Goal: Transaction & Acquisition: Purchase product/service

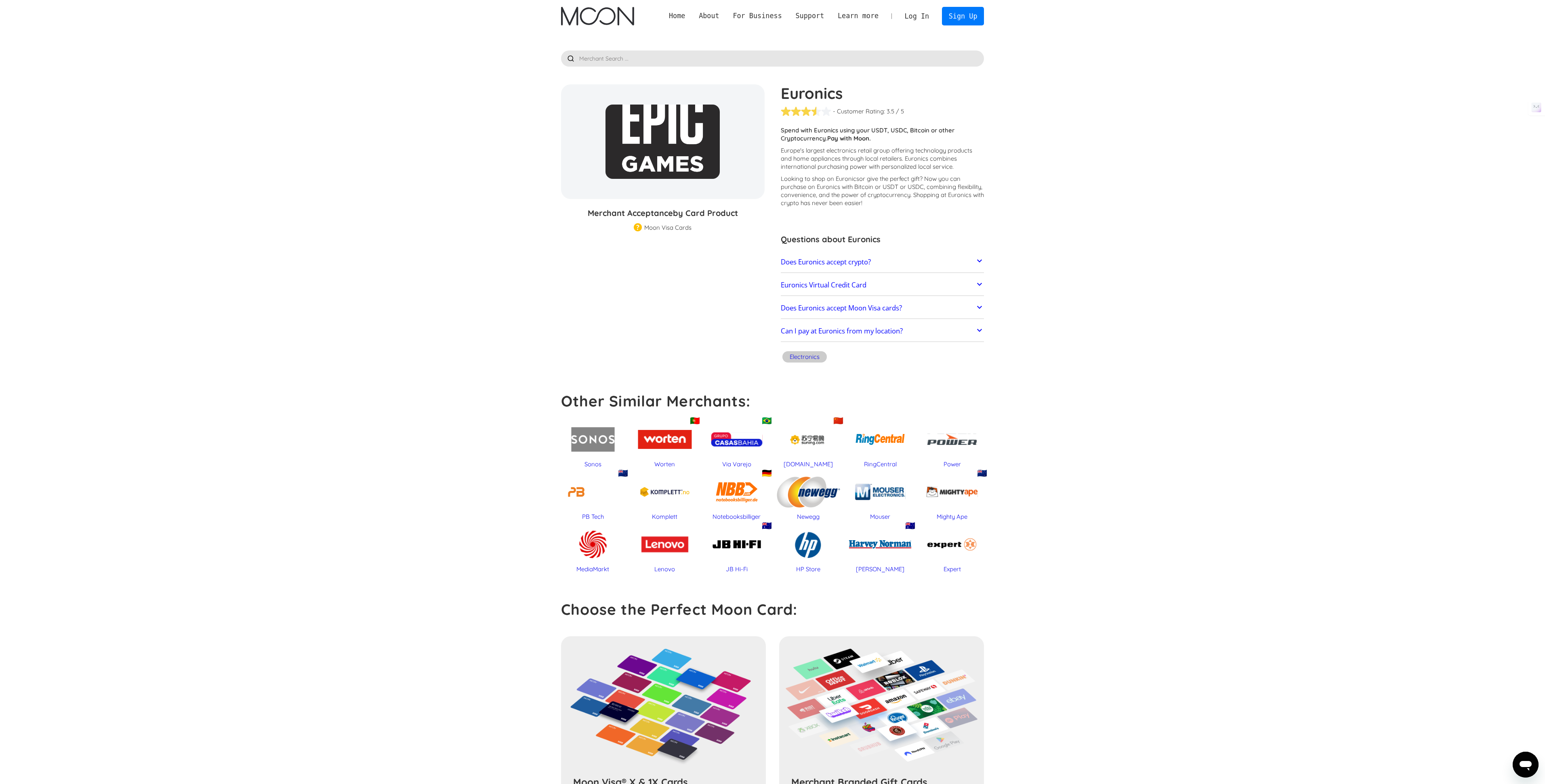
click at [829, 132] on p "Spend with Euronics using your USDT, USDC, Bitcoin or other Cryptocurrency. Pay…" at bounding box center [882, 134] width 203 height 16
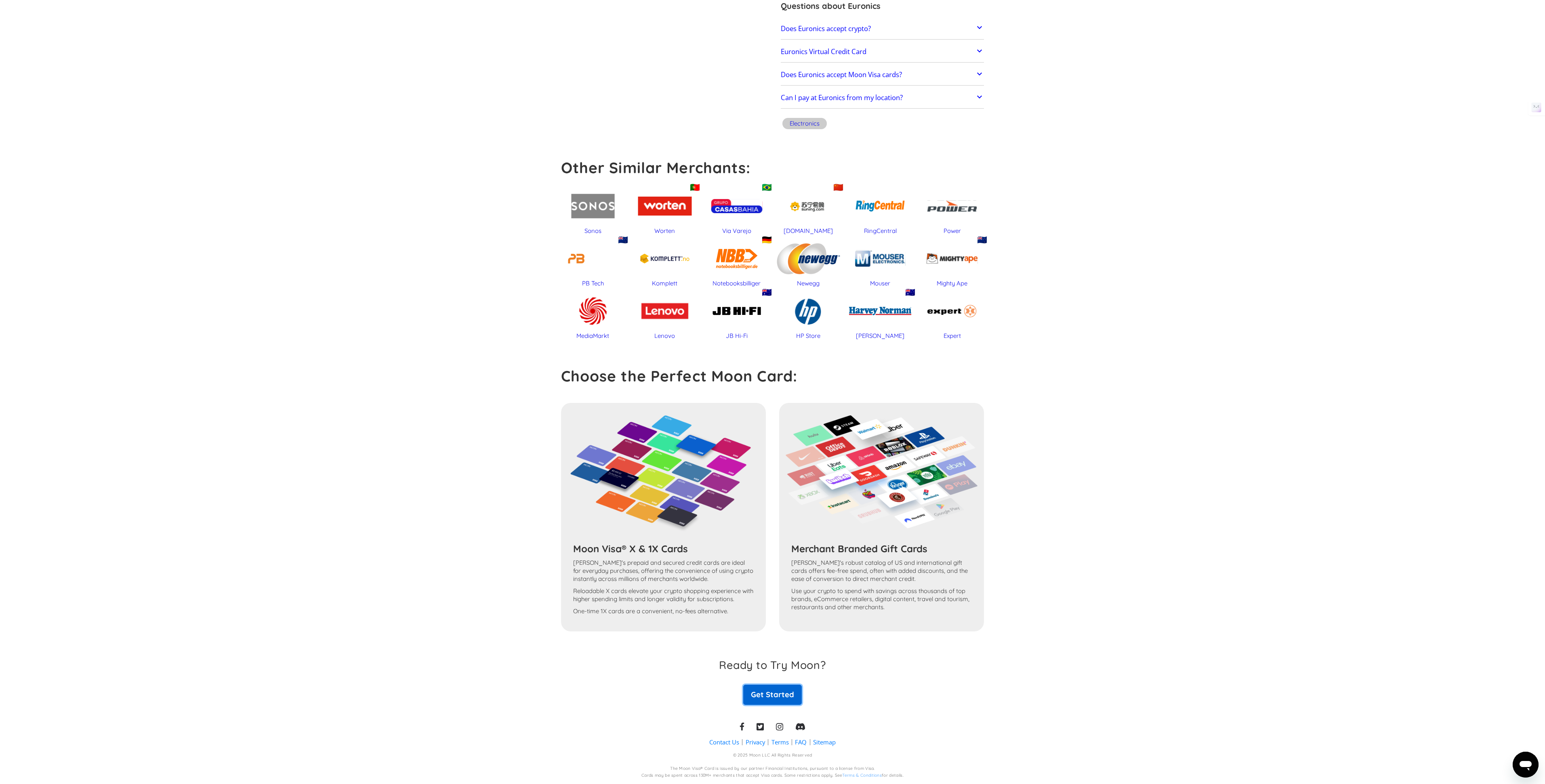
click at [782, 695] on link "Get Started" at bounding box center [772, 695] width 58 height 20
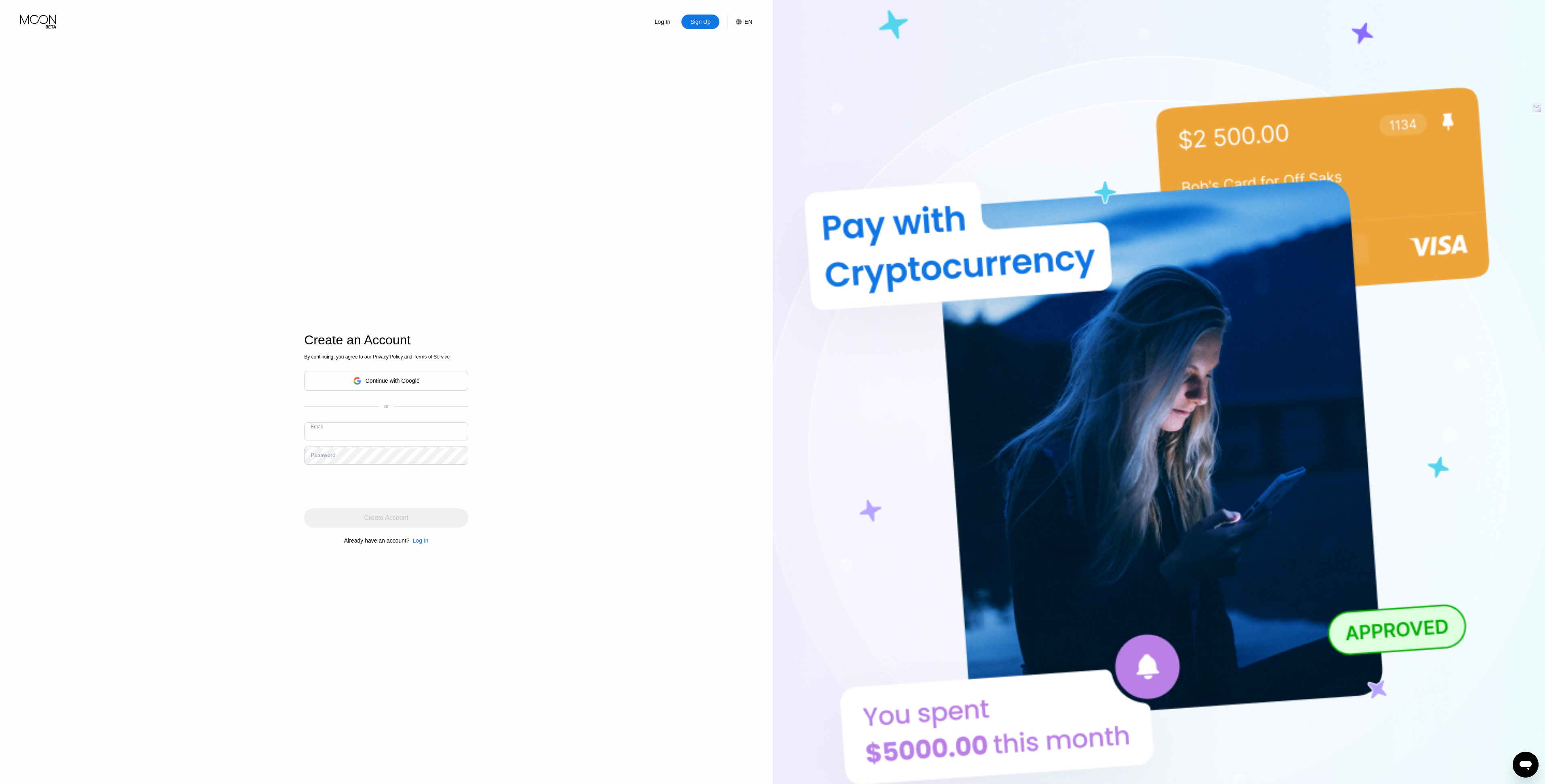
click at [371, 376] on div "Continue with Google" at bounding box center [386, 381] width 67 height 13
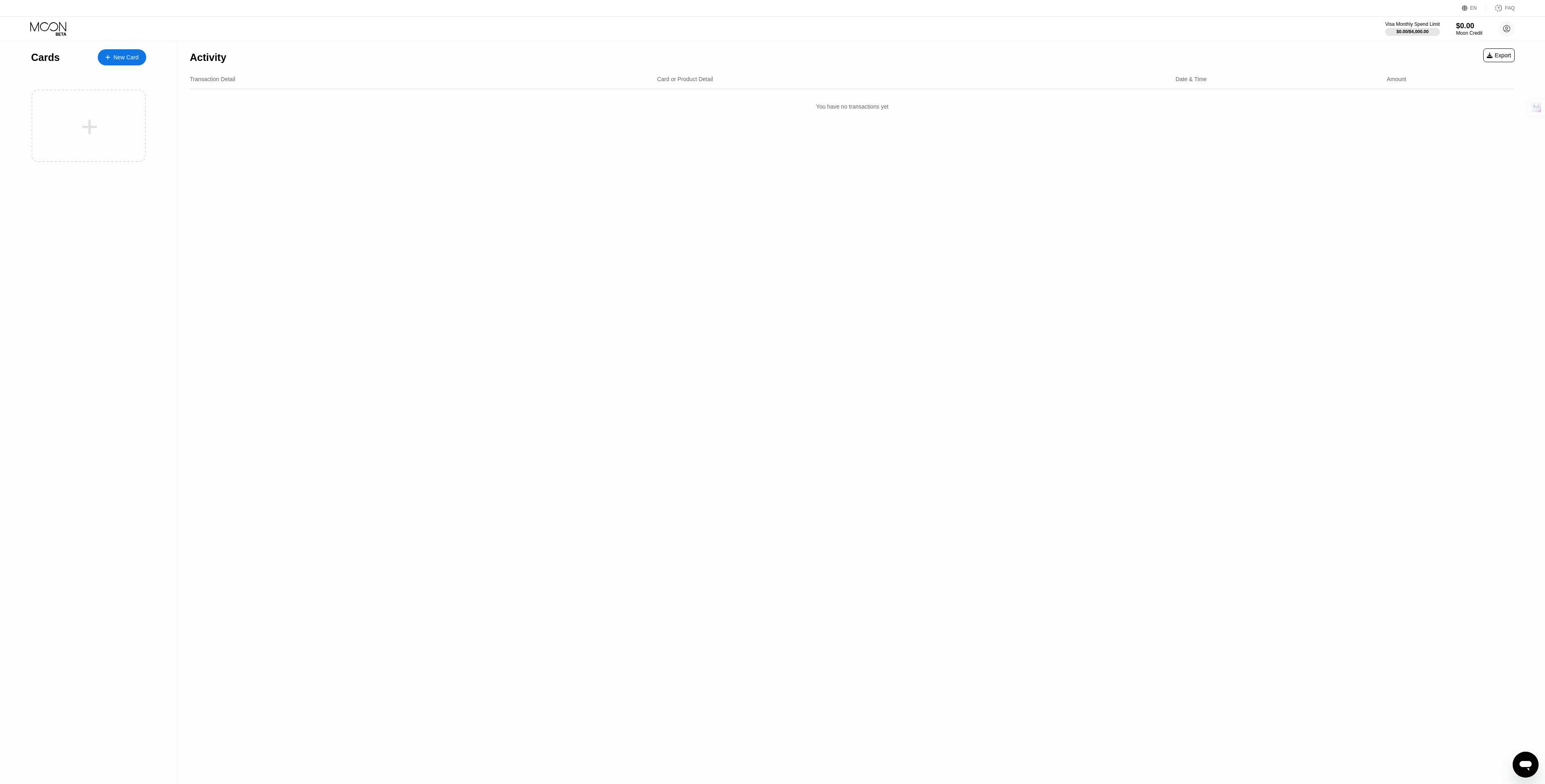
click at [138, 55] on div "New Card" at bounding box center [126, 57] width 25 height 7
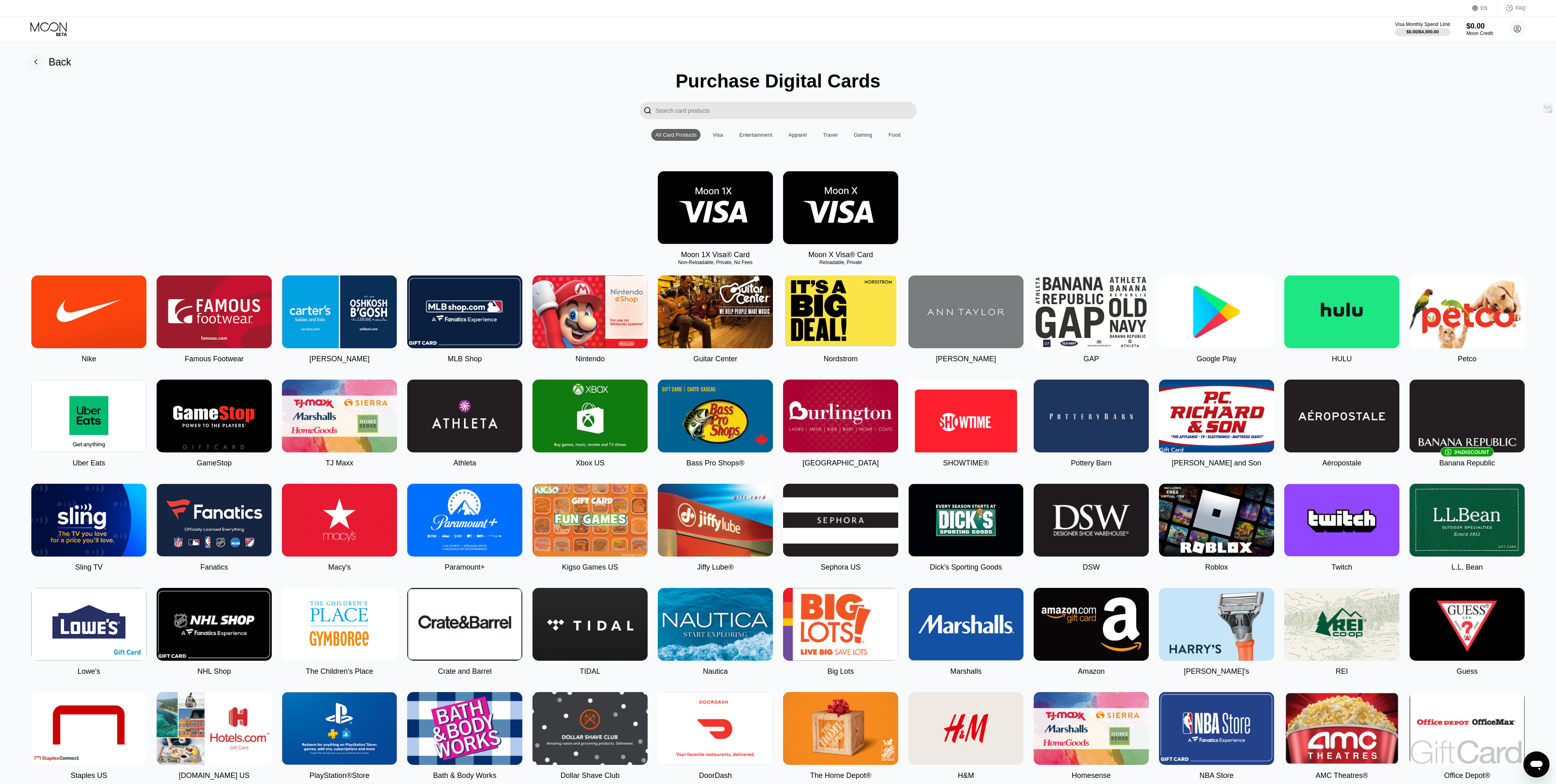
click at [739, 101] on input "Search card products" at bounding box center [786, 110] width 261 height 18
click at [730, 228] on img at bounding box center [715, 208] width 115 height 73
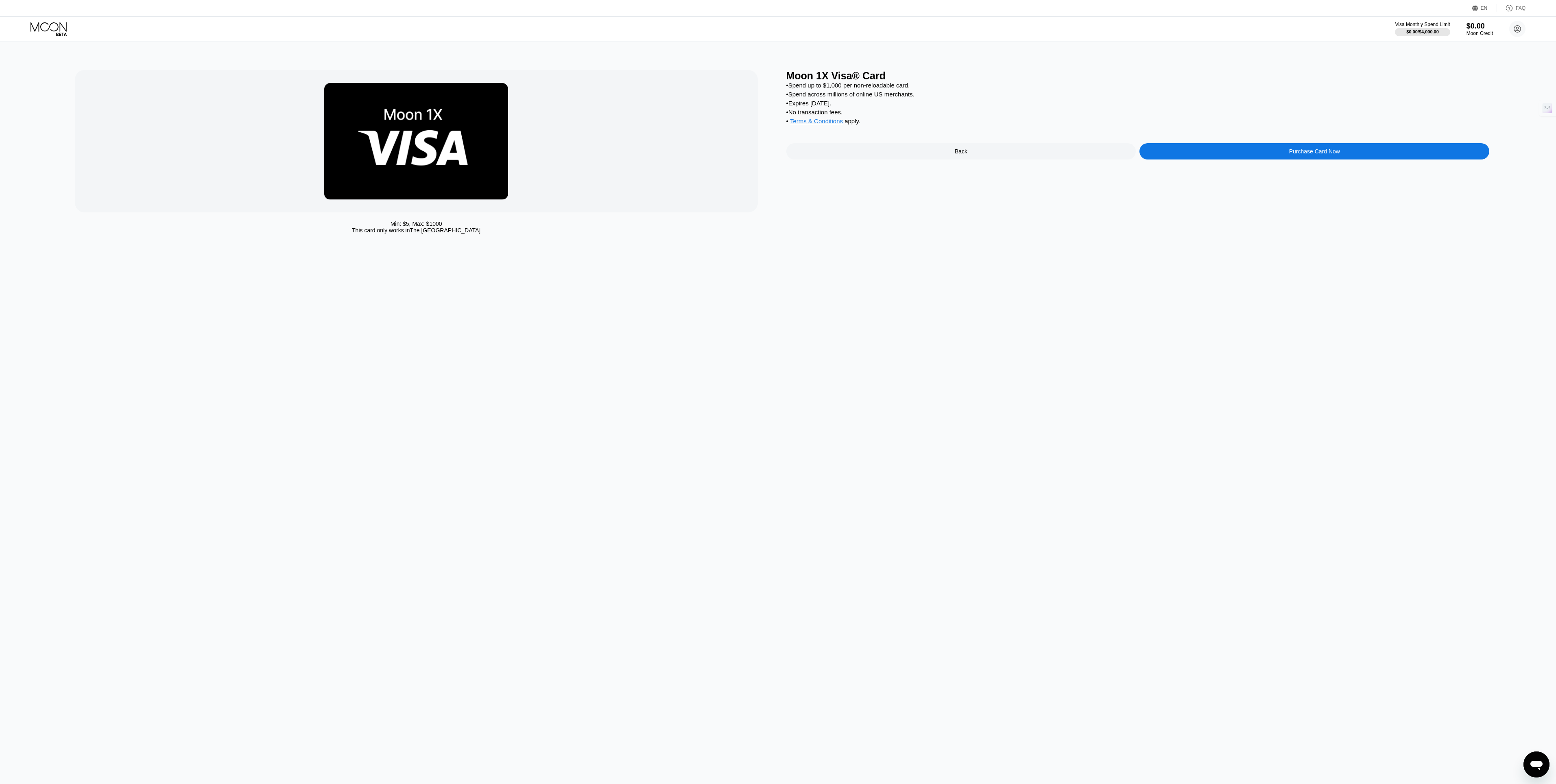
click at [816, 124] on span "Terms & Conditions" at bounding box center [817, 121] width 53 height 7
click at [880, 152] on div "Back" at bounding box center [961, 151] width 350 height 16
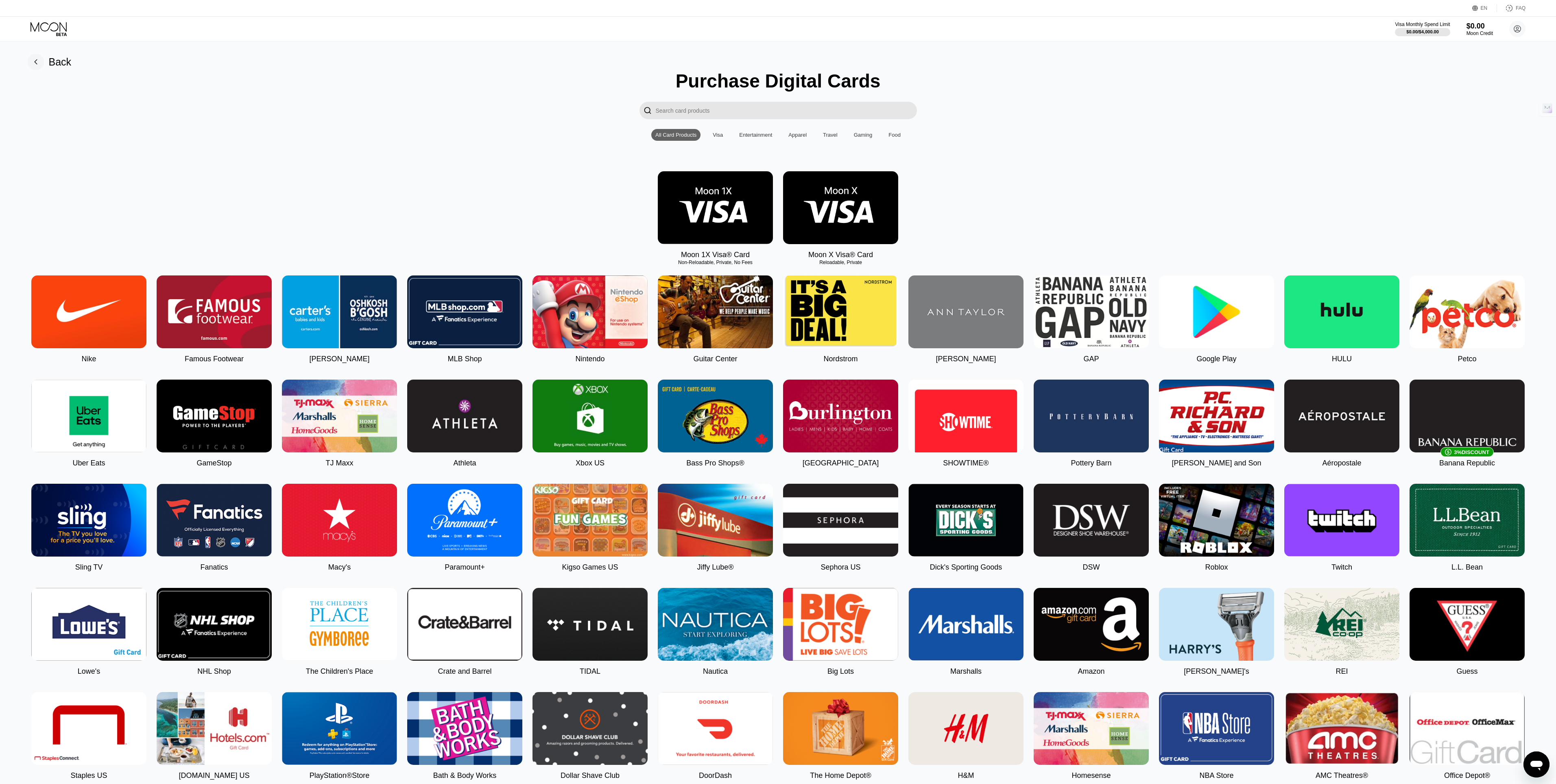
click at [838, 206] on img at bounding box center [840, 208] width 115 height 73
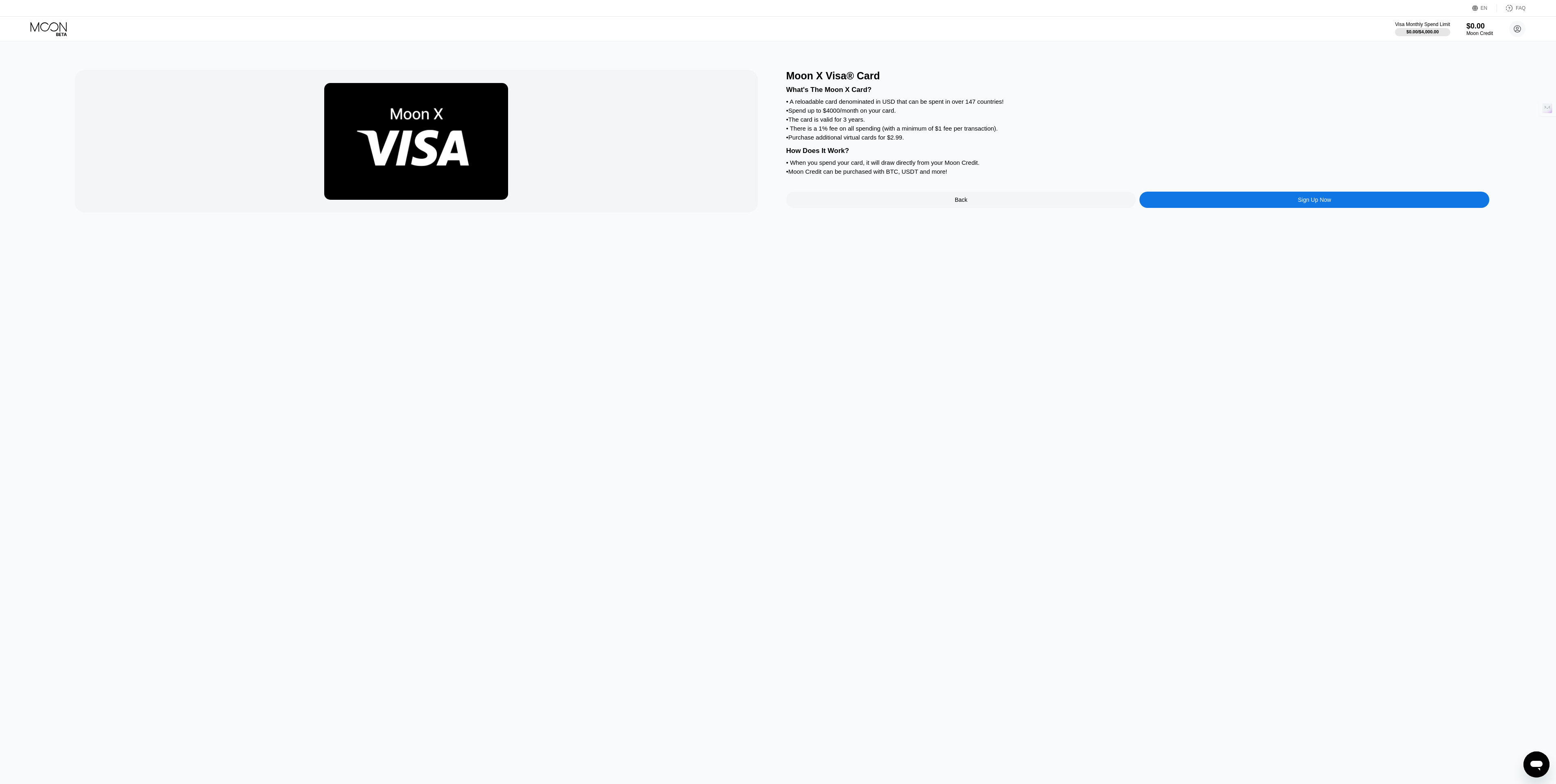
click at [918, 204] on div "Back" at bounding box center [961, 199] width 350 height 16
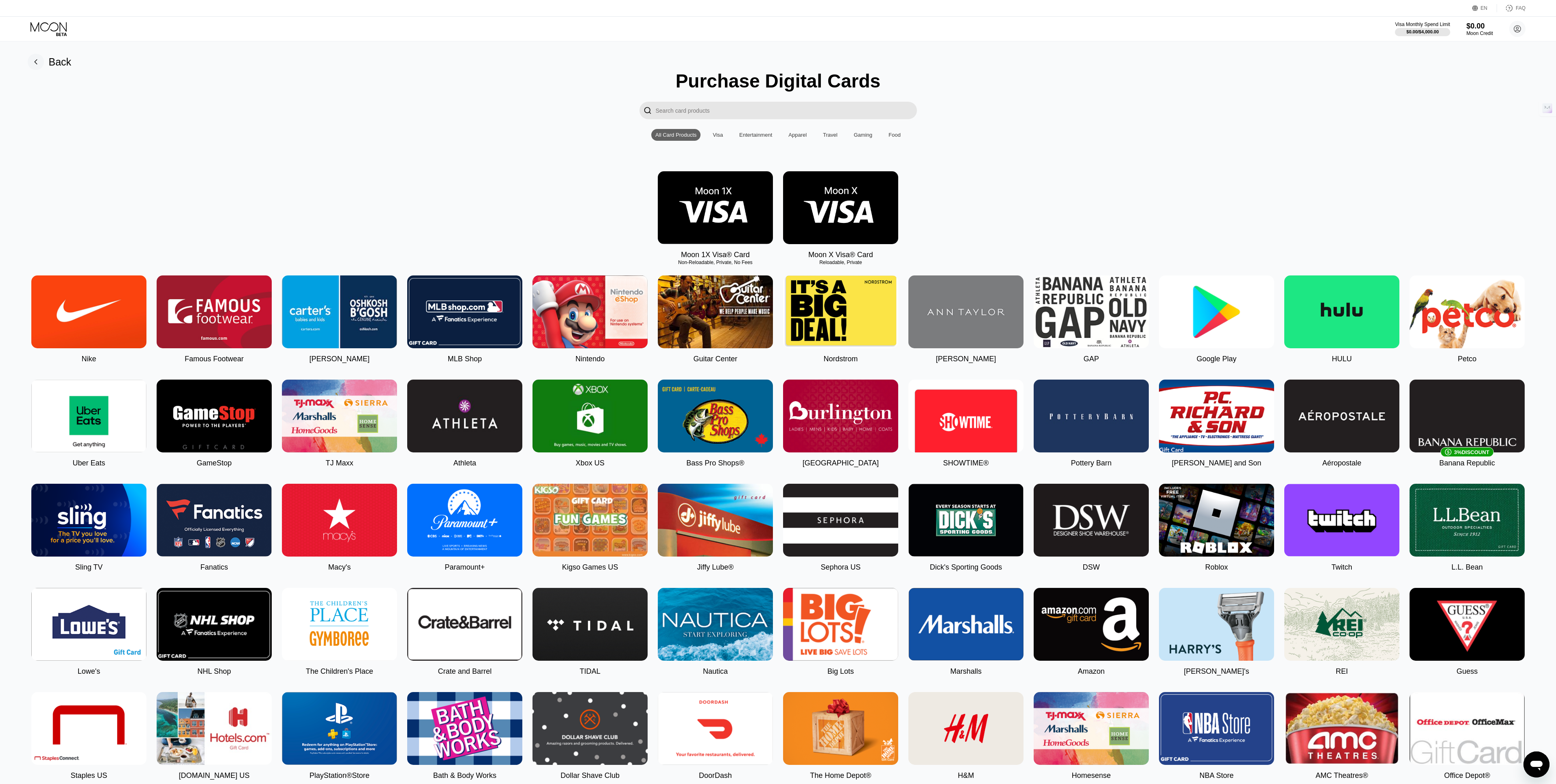
click at [708, 207] on img at bounding box center [715, 208] width 115 height 73
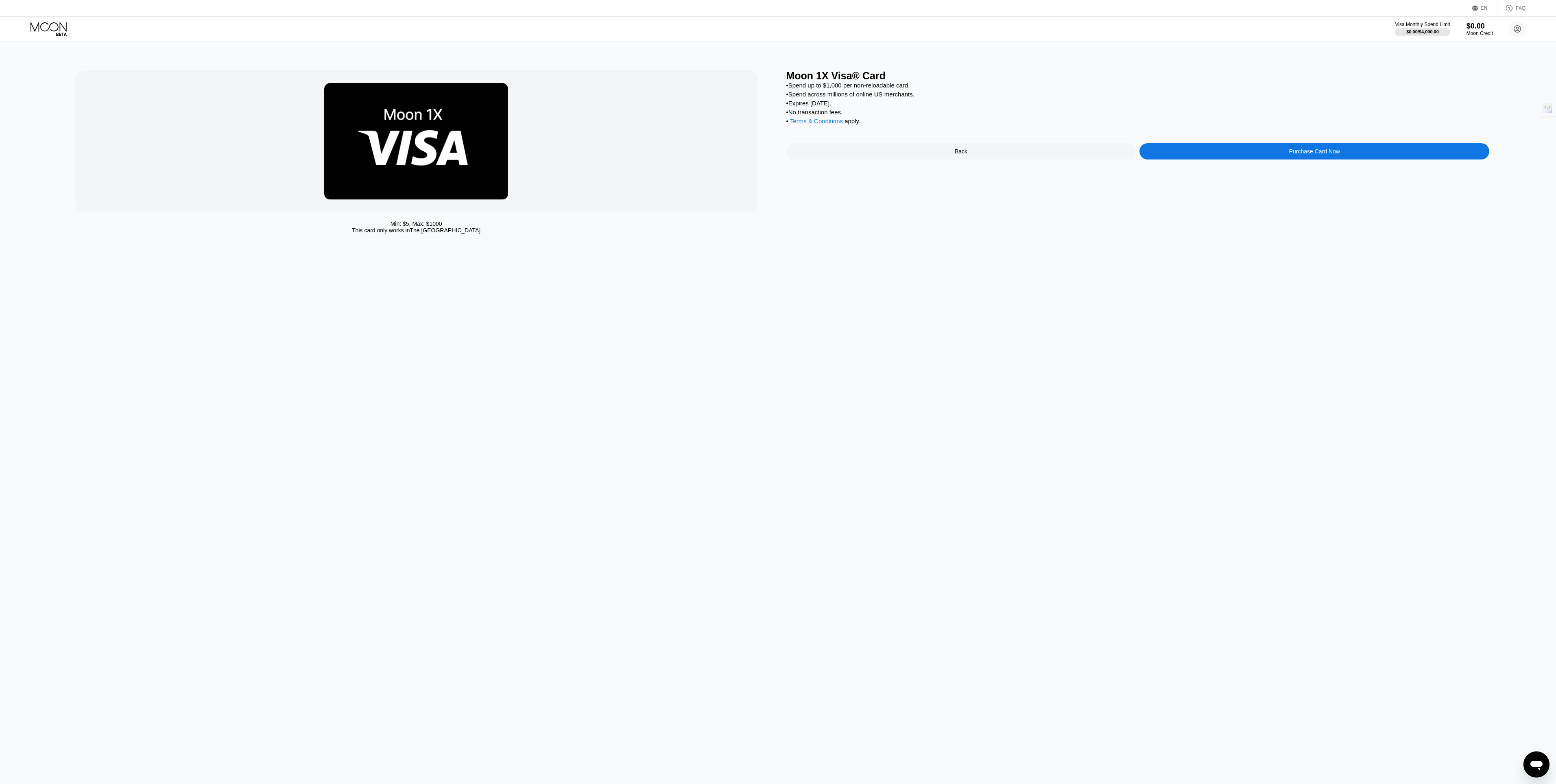
click at [861, 149] on div "Back" at bounding box center [961, 151] width 350 height 16
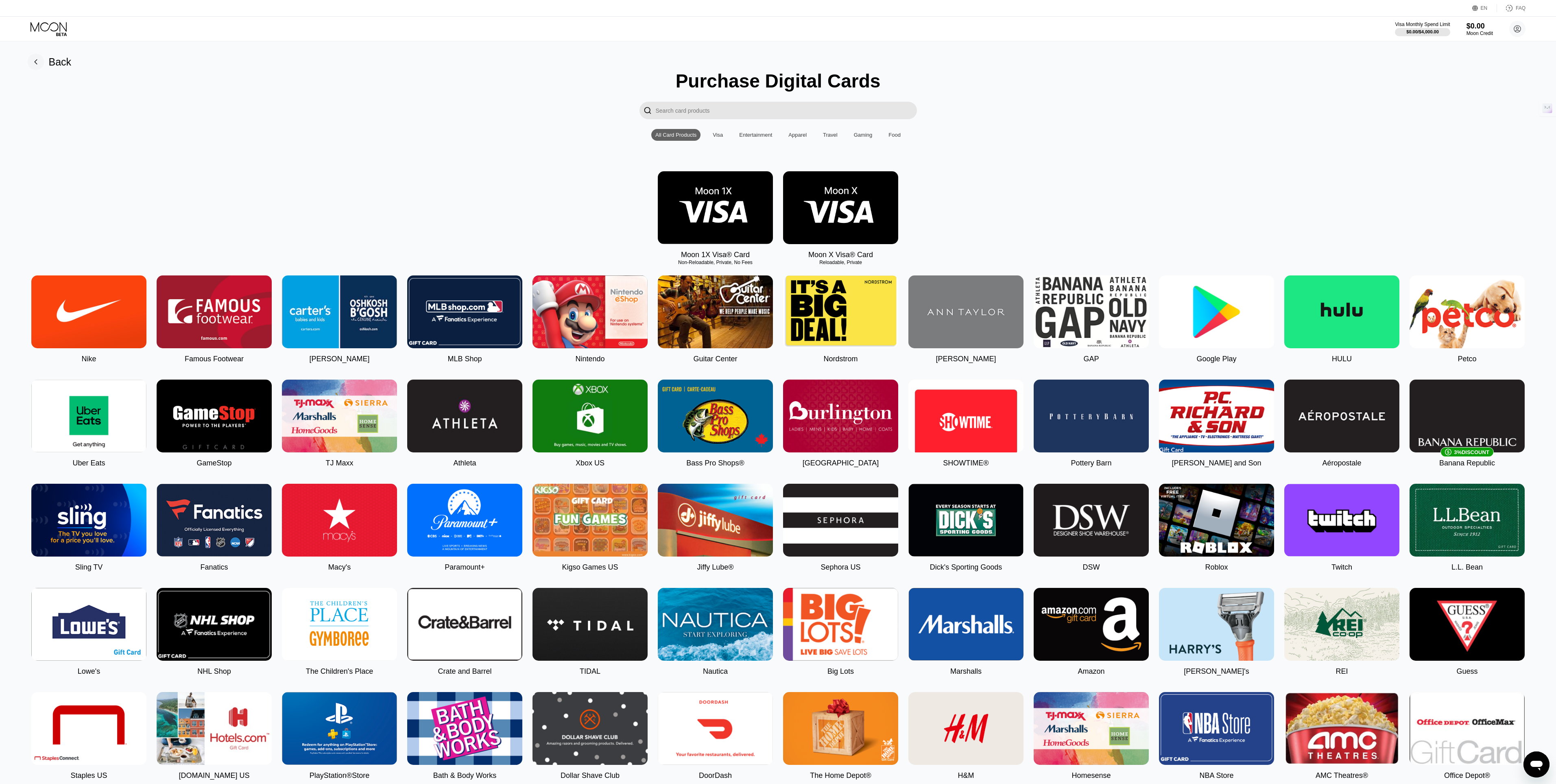
click at [750, 112] on input "Search card products" at bounding box center [786, 110] width 261 height 18
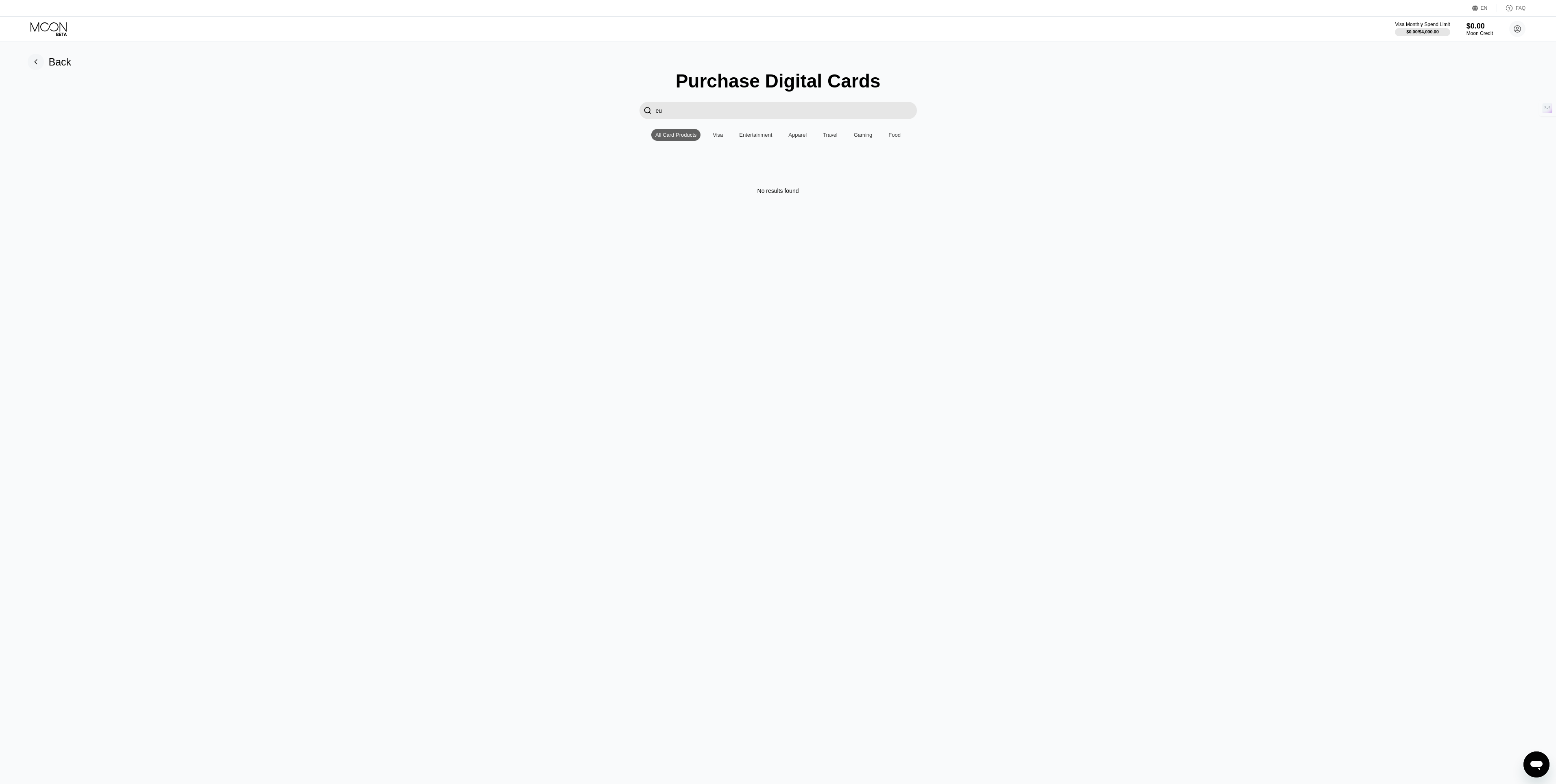
type input "e"
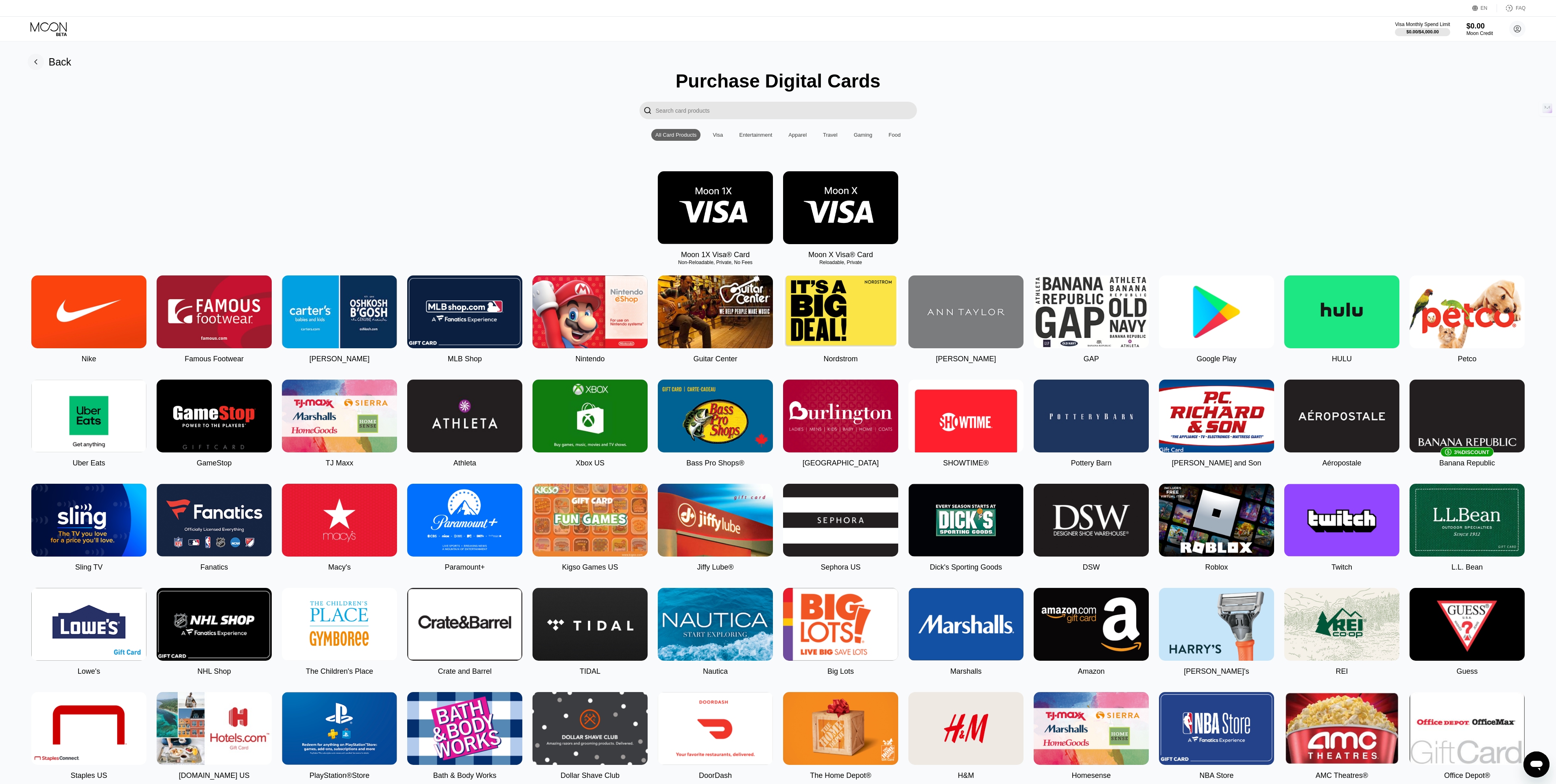
click at [849, 198] on img at bounding box center [840, 208] width 115 height 73
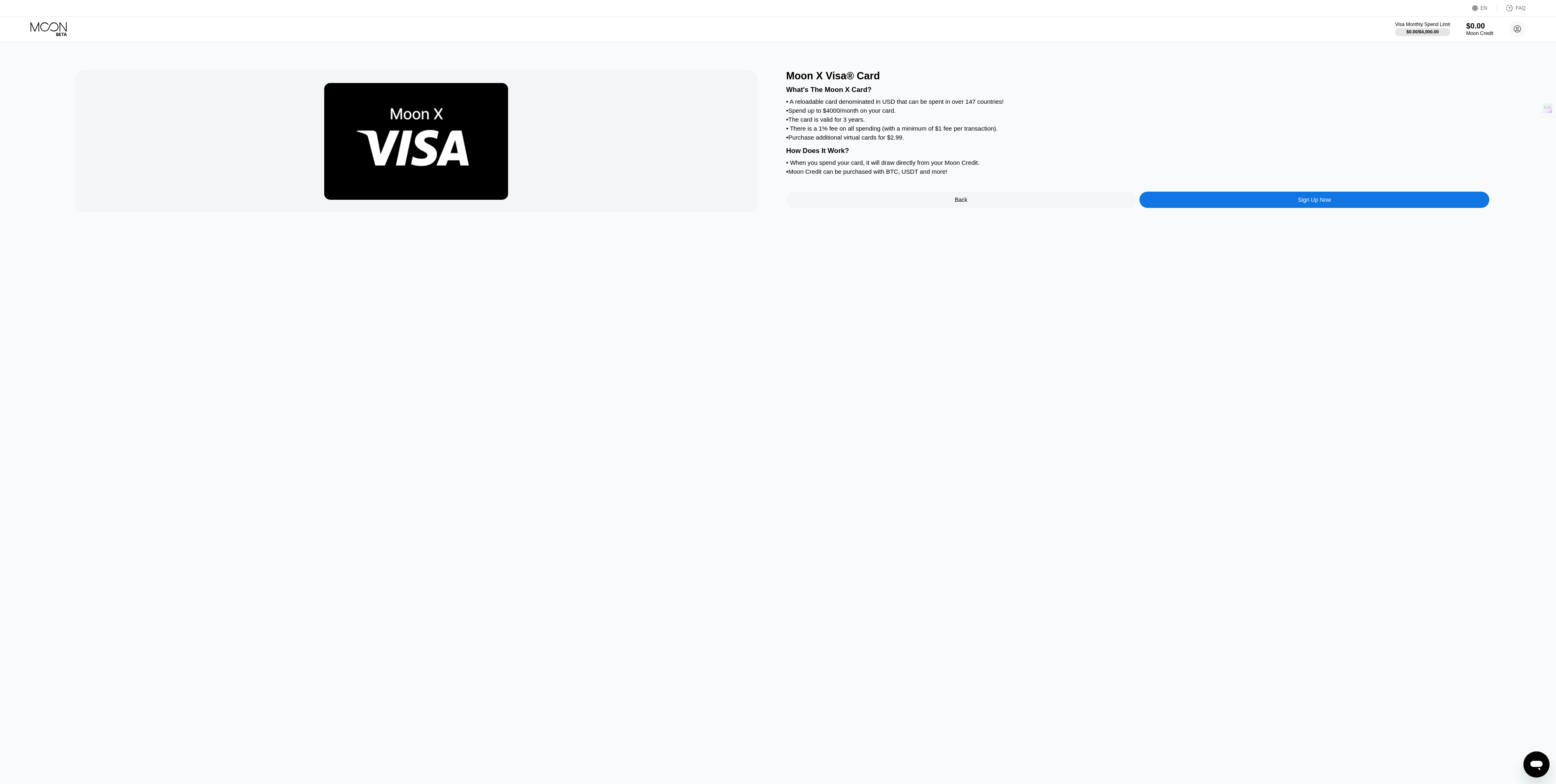
click at [1477, 31] on div "Moon Credit" at bounding box center [1479, 33] width 27 height 5
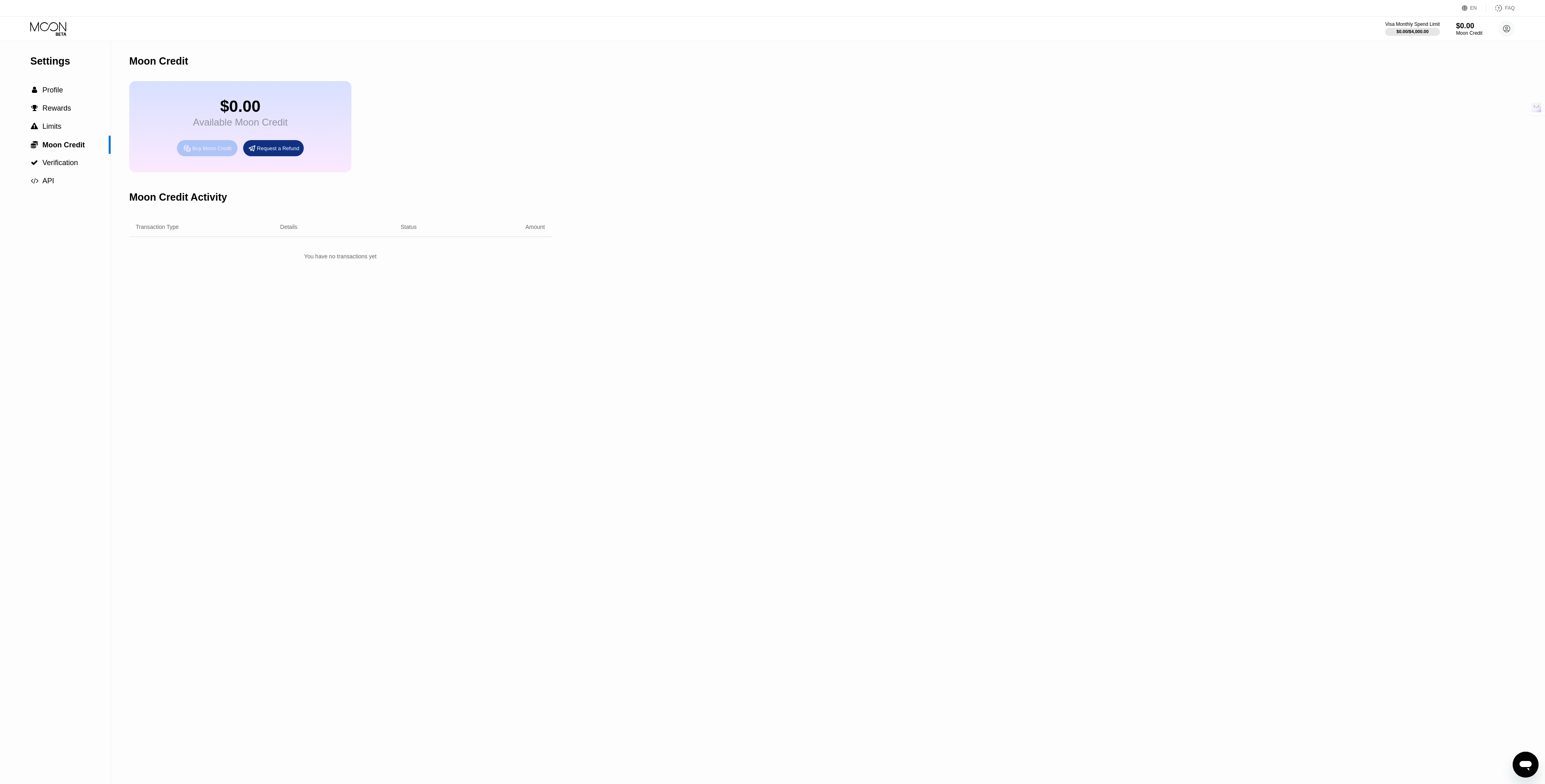
click at [212, 147] on div "Buy Moon Credit" at bounding box center [212, 148] width 39 height 7
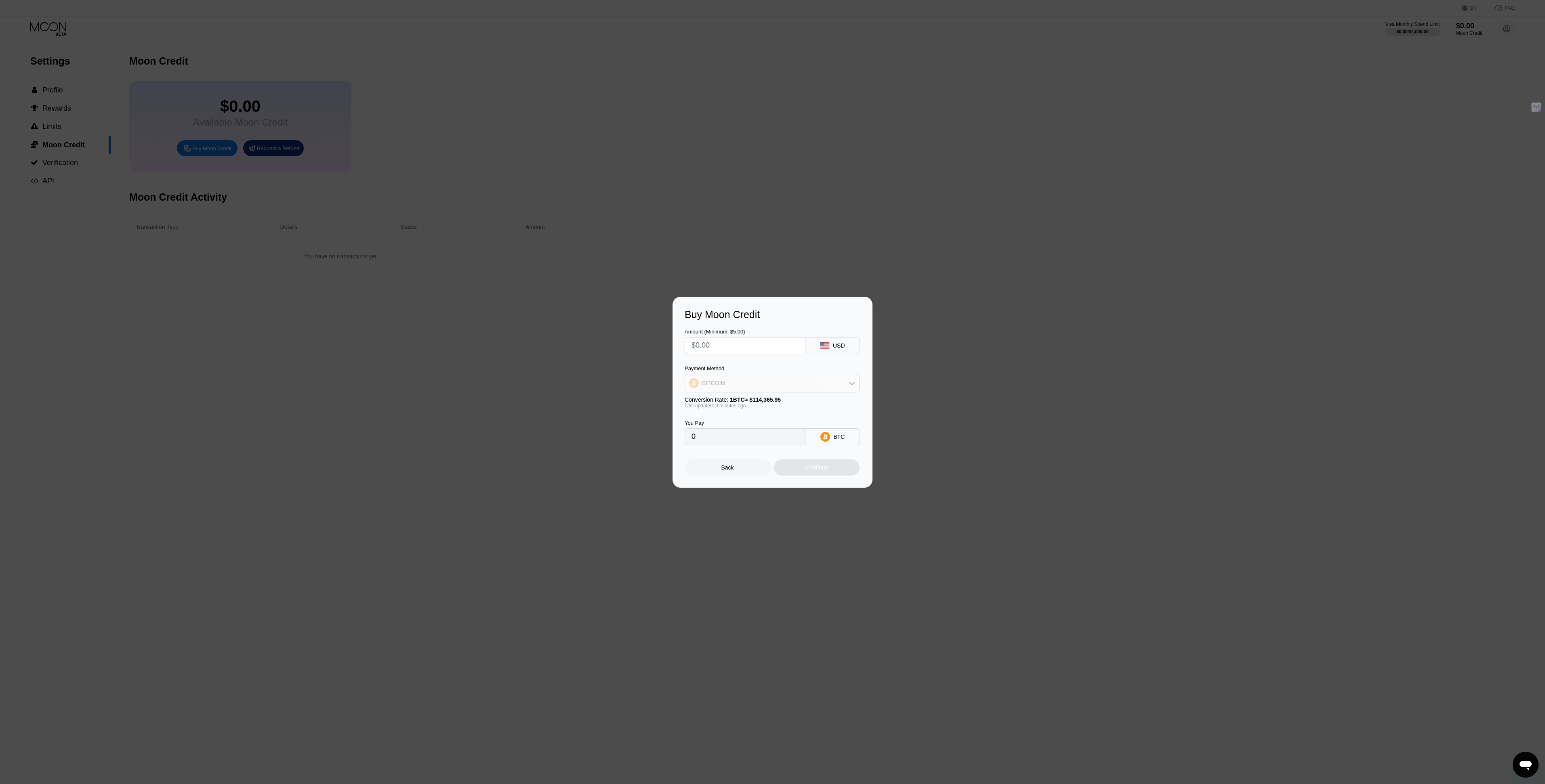
click at [795, 383] on div "BITCOIN" at bounding box center [772, 383] width 174 height 16
click at [748, 444] on span "USDC on Polygon" at bounding box center [727, 441] width 46 height 7
drag, startPoint x: 726, startPoint y: 439, endPoint x: 653, endPoint y: 439, distance: 73.0
click at [653, 439] on div "Buy Moon Credit Amount (Minimum: $5.00) USD Payment Method USDC on Polygon Conv…" at bounding box center [772, 392] width 1545 height 191
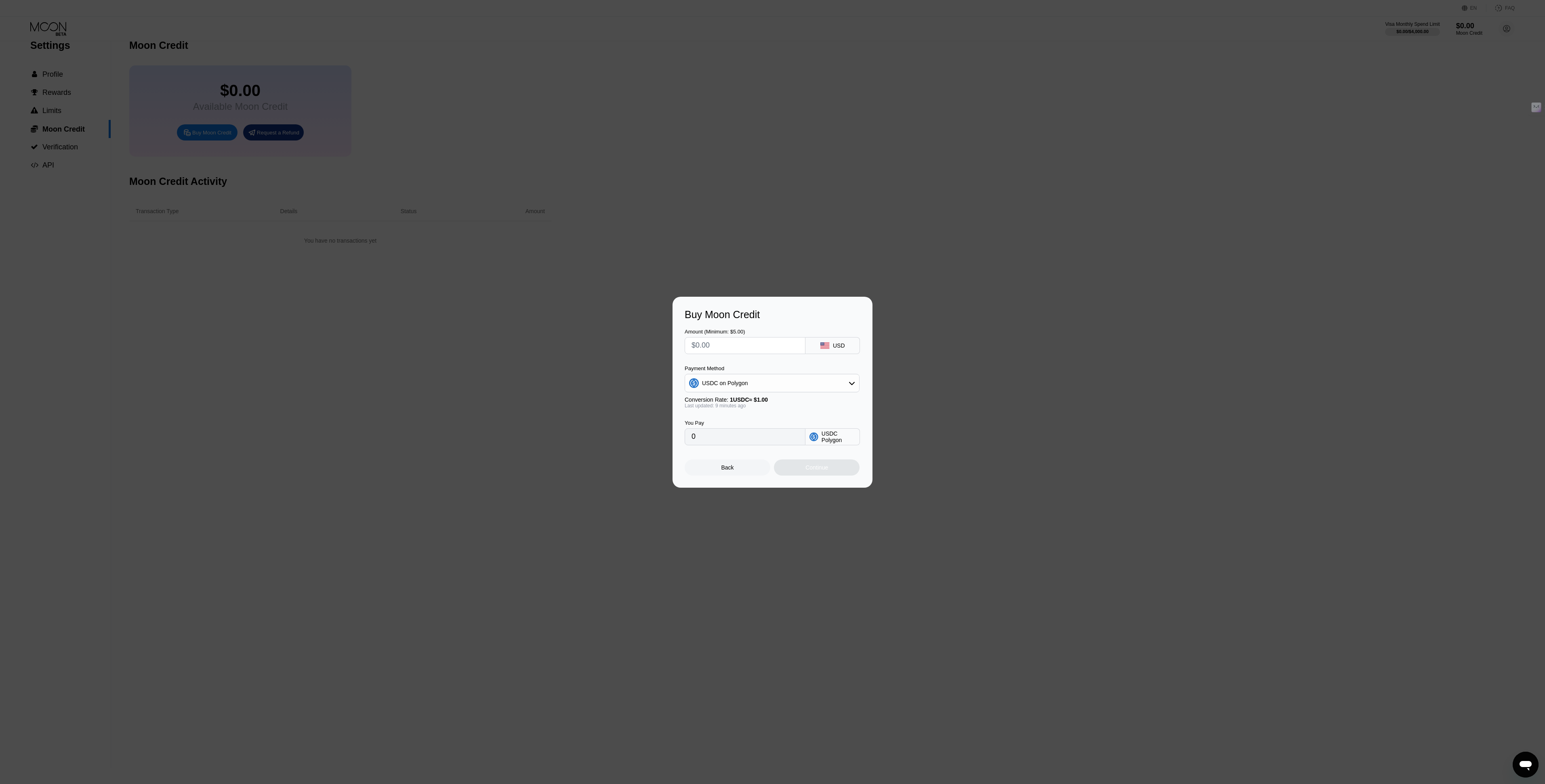
drag, startPoint x: 728, startPoint y: 349, endPoint x: 652, endPoint y: 350, distance: 76.0
click at [652, 350] on div "Buy Moon Credit Amount (Minimum: $5.00) USD Payment Method USDC on Polygon Conv…" at bounding box center [772, 392] width 1545 height 191
type input "$5"
type input "5.00000000"
type input "$50"
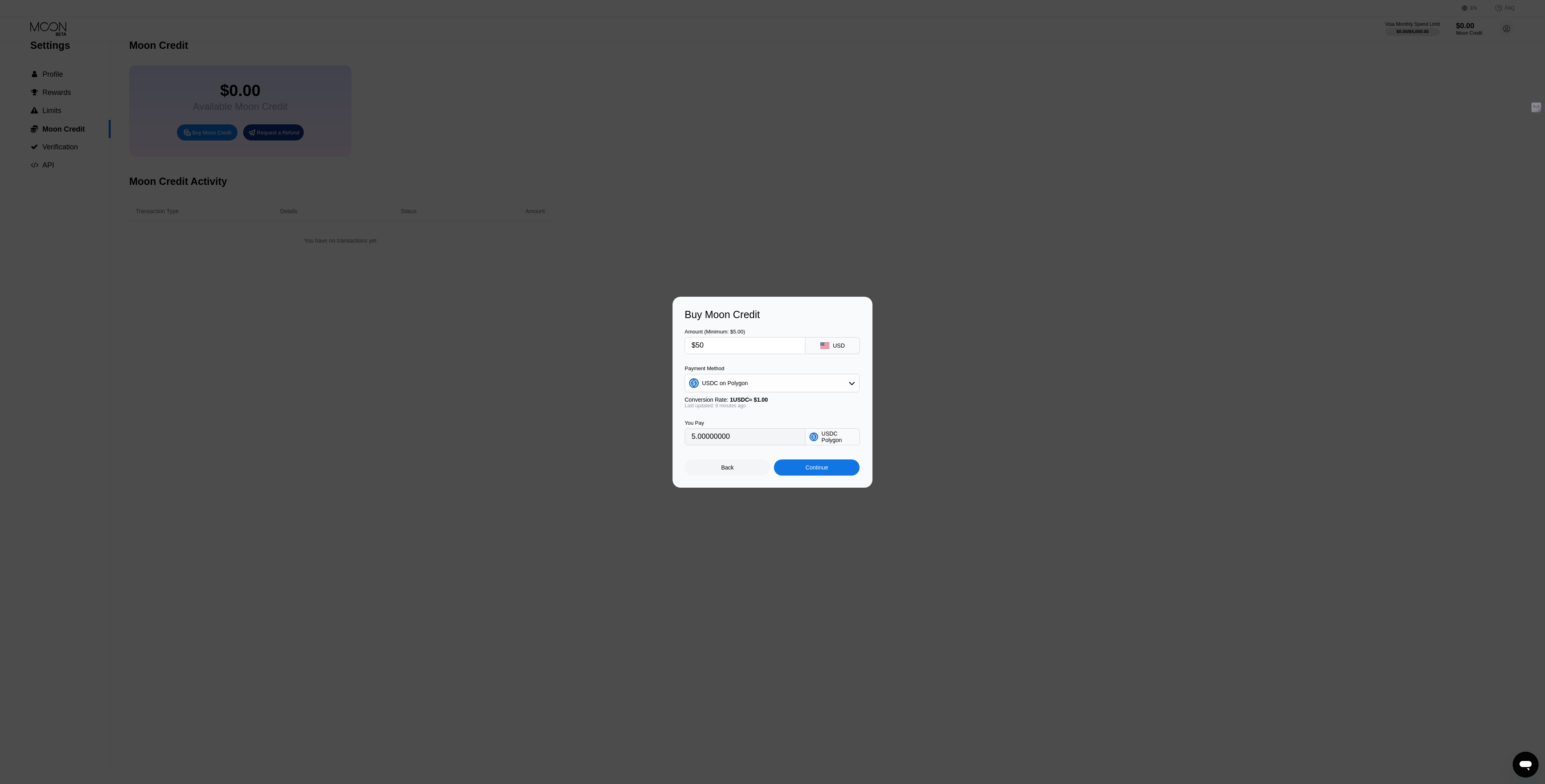
type input "50.00000000"
type input "$500"
type input "500.00000000"
type input "$500"
click at [763, 411] on div "You Pay 500.00000000 USDC Polygon" at bounding box center [772, 427] width 176 height 37
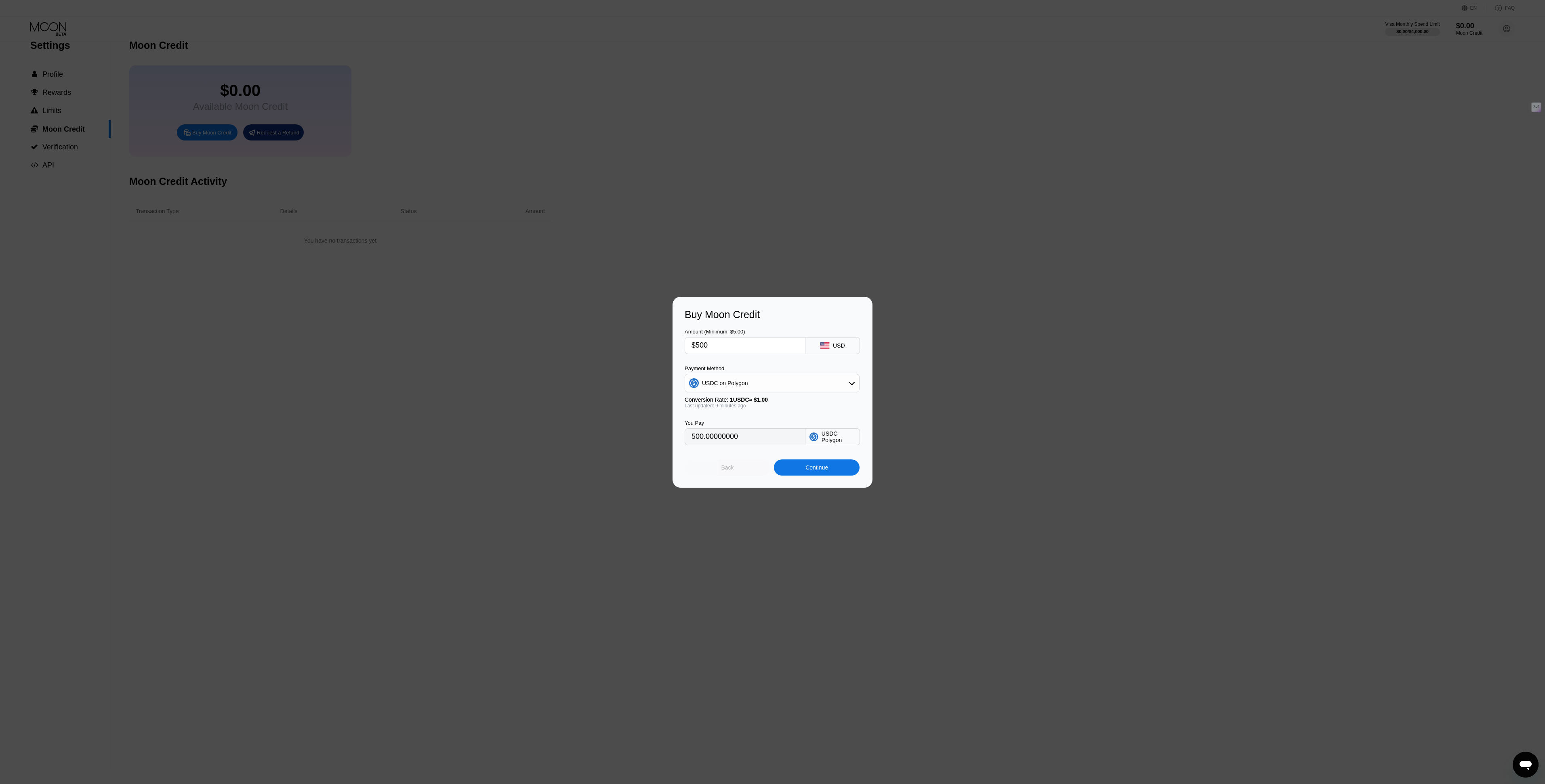
click at [735, 473] on div "Back" at bounding box center [728, 467] width 86 height 16
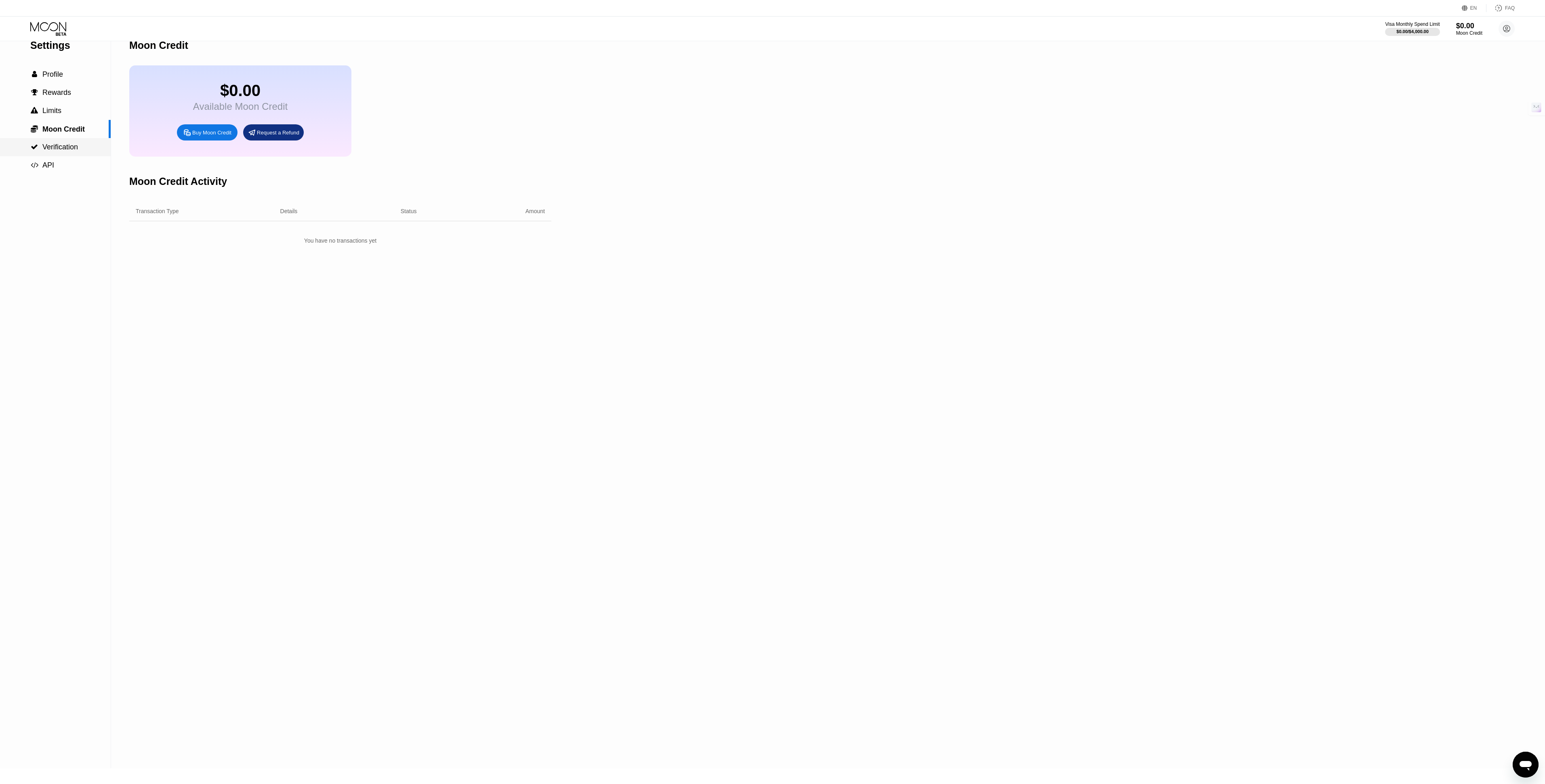
click at [71, 149] on span "Verification" at bounding box center [60, 146] width 35 height 8
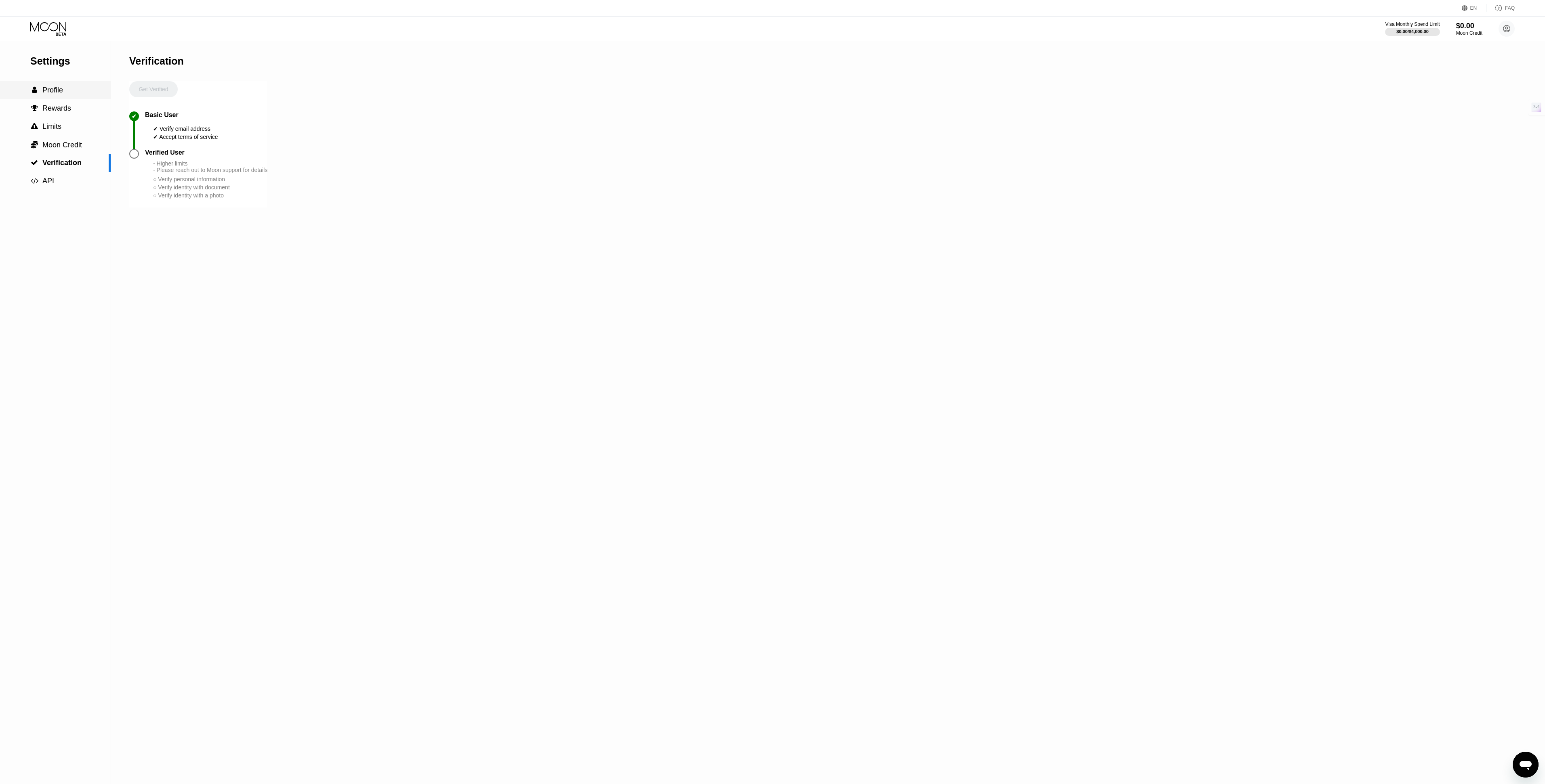
click at [45, 89] on span "Profile" at bounding box center [53, 89] width 20 height 8
